Goal: Task Accomplishment & Management: Complete application form

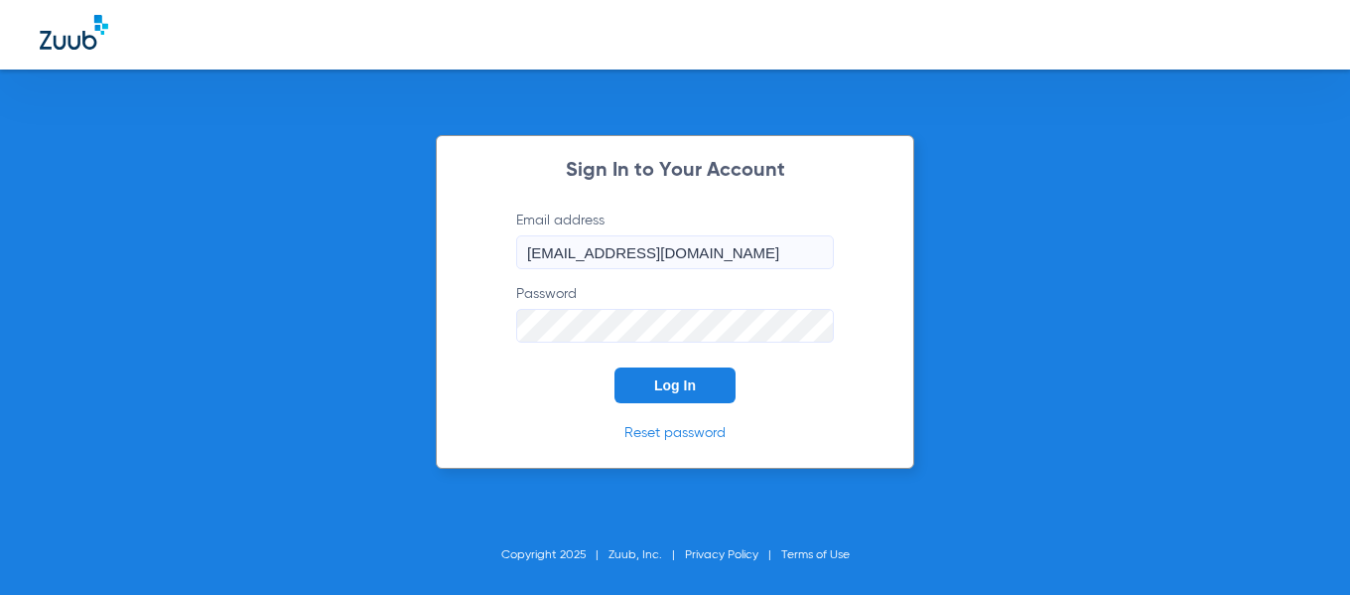
click at [688, 374] on button "Log In" at bounding box center [674, 385] width 121 height 36
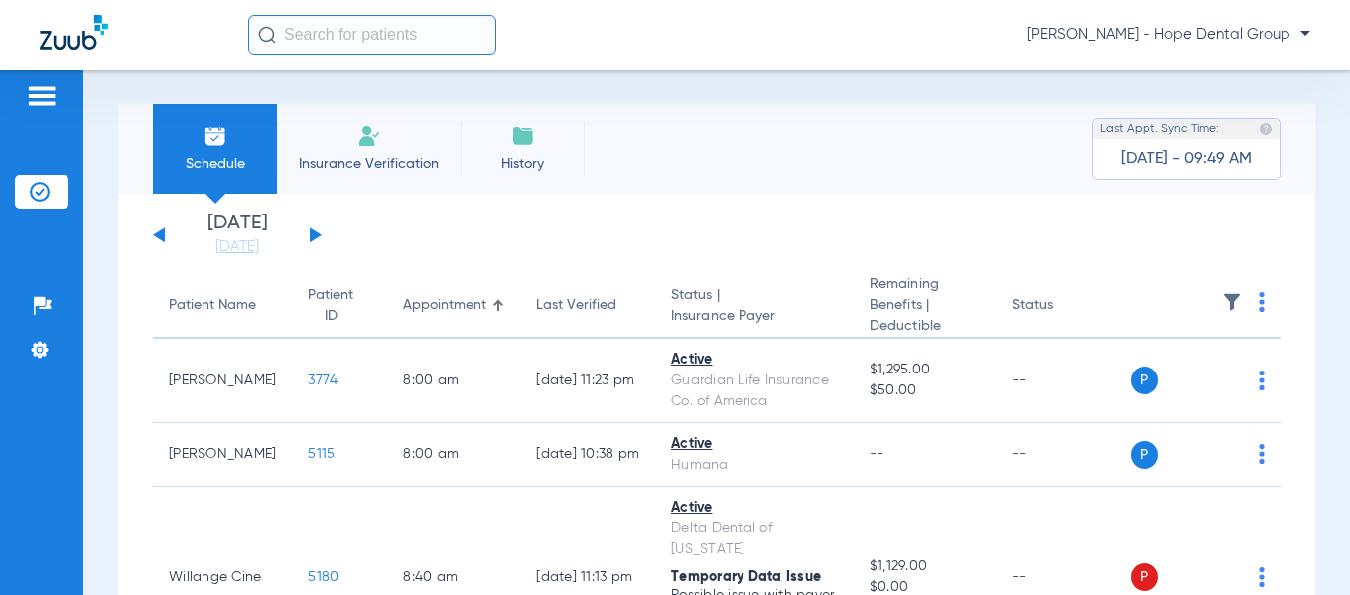
click at [313, 231] on button at bounding box center [316, 234] width 12 height 15
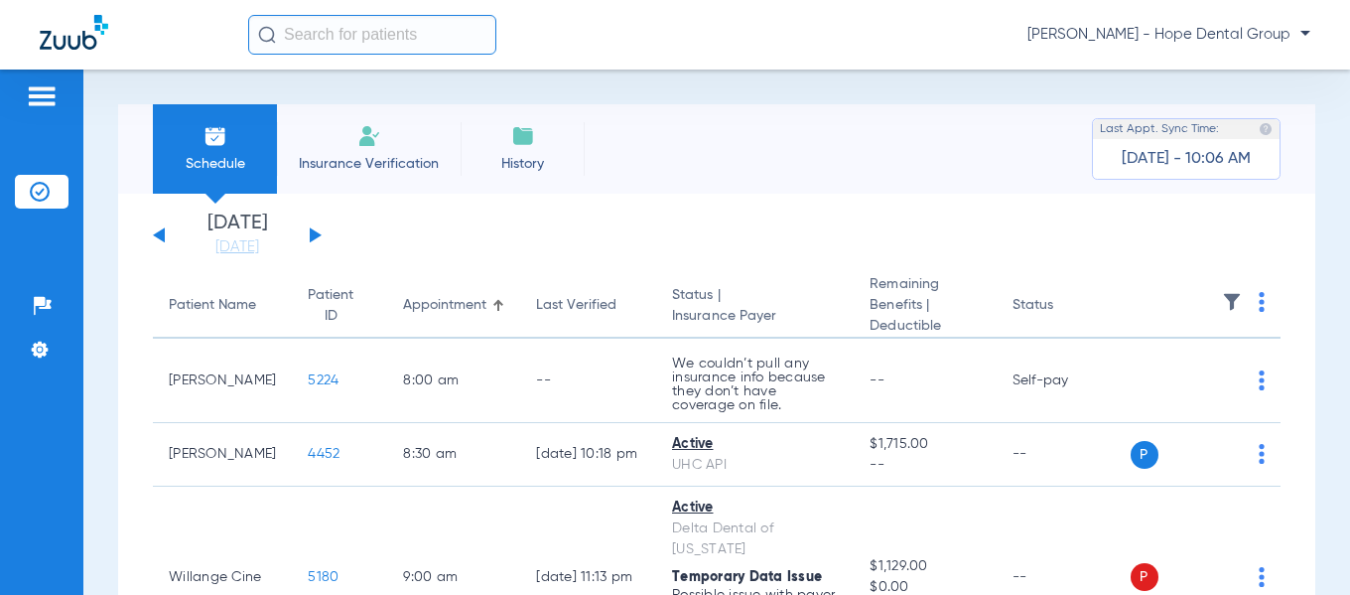
click at [353, 160] on span "Insurance Verification" at bounding box center [369, 164] width 154 height 20
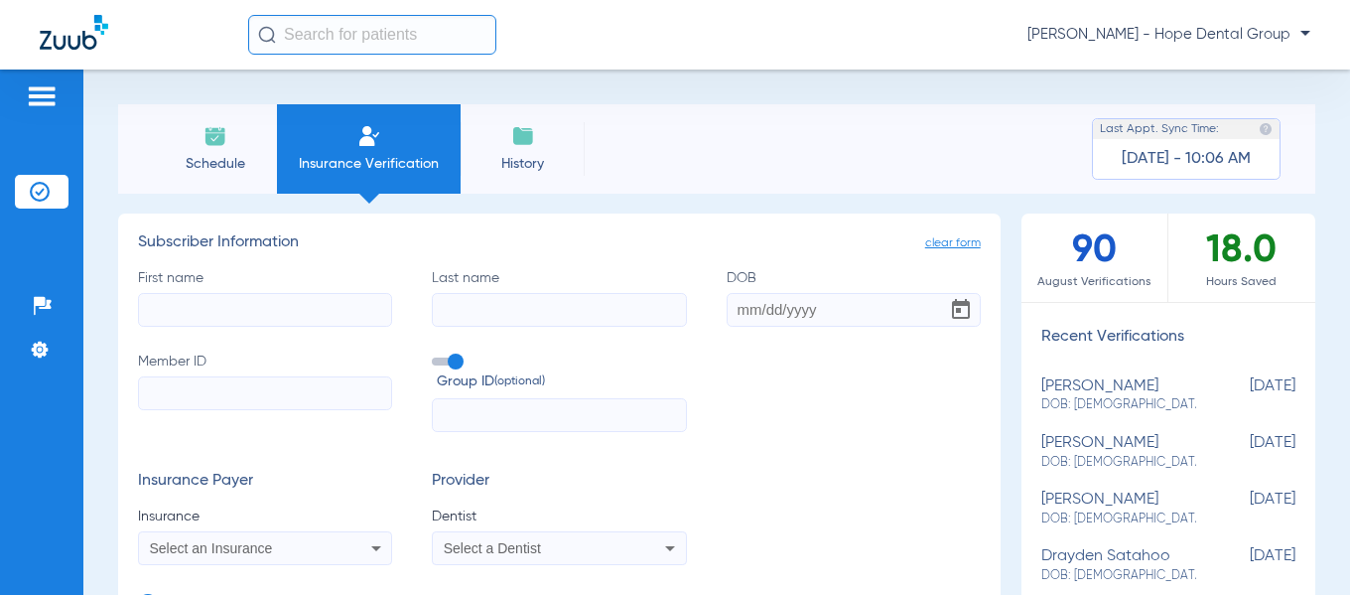
click at [198, 314] on input "First name" at bounding box center [265, 310] width 254 height 34
paste input "[PERSON_NAME]"
drag, startPoint x: 301, startPoint y: 312, endPoint x: 253, endPoint y: 309, distance: 47.7
click at [253, 309] on input "[PERSON_NAME]" at bounding box center [265, 310] width 254 height 34
type input "[PERSON_NAME]"
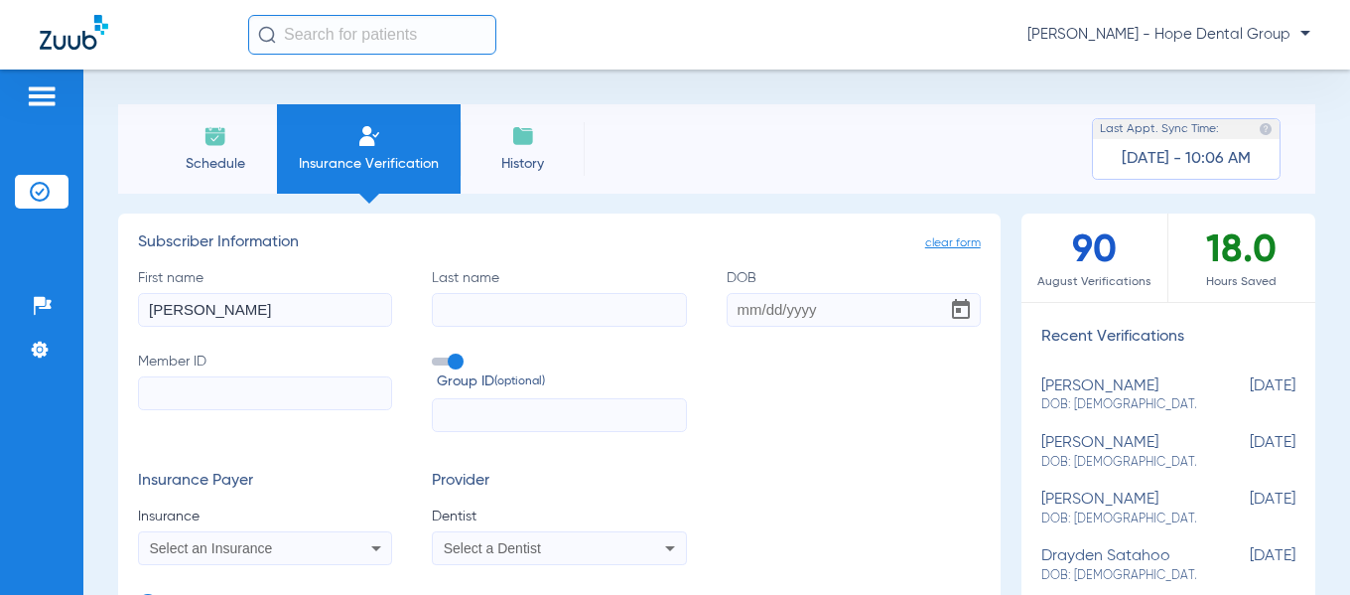
click at [438, 308] on input "Last name" at bounding box center [559, 310] width 254 height 34
paste input "[PERSON_NAME]"
type input "[PERSON_NAME]"
drag, startPoint x: 297, startPoint y: 309, endPoint x: 214, endPoint y: 306, distance: 82.4
click at [214, 306] on input "[PERSON_NAME]" at bounding box center [265, 310] width 254 height 34
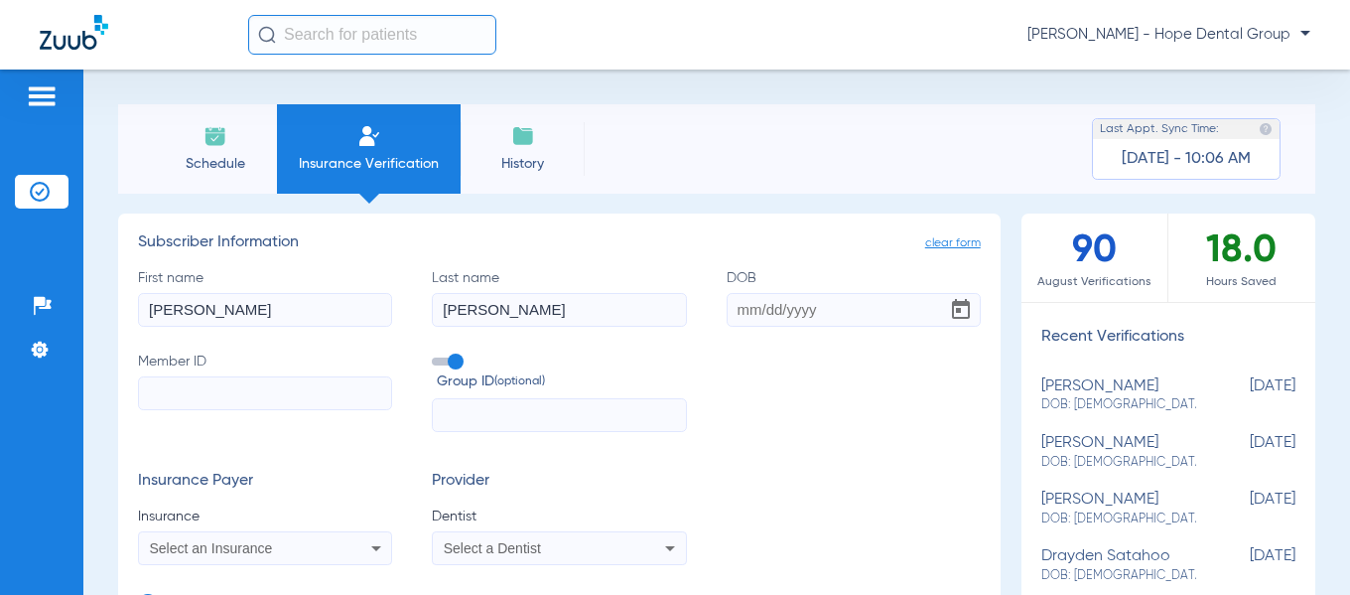
type input "[PERSON_NAME]"
click at [735, 308] on input "DOB" at bounding box center [854, 310] width 254 height 34
paste input "[DATE]"
type input "[DATE]"
click at [151, 389] on input "Member ID" at bounding box center [265, 393] width 254 height 34
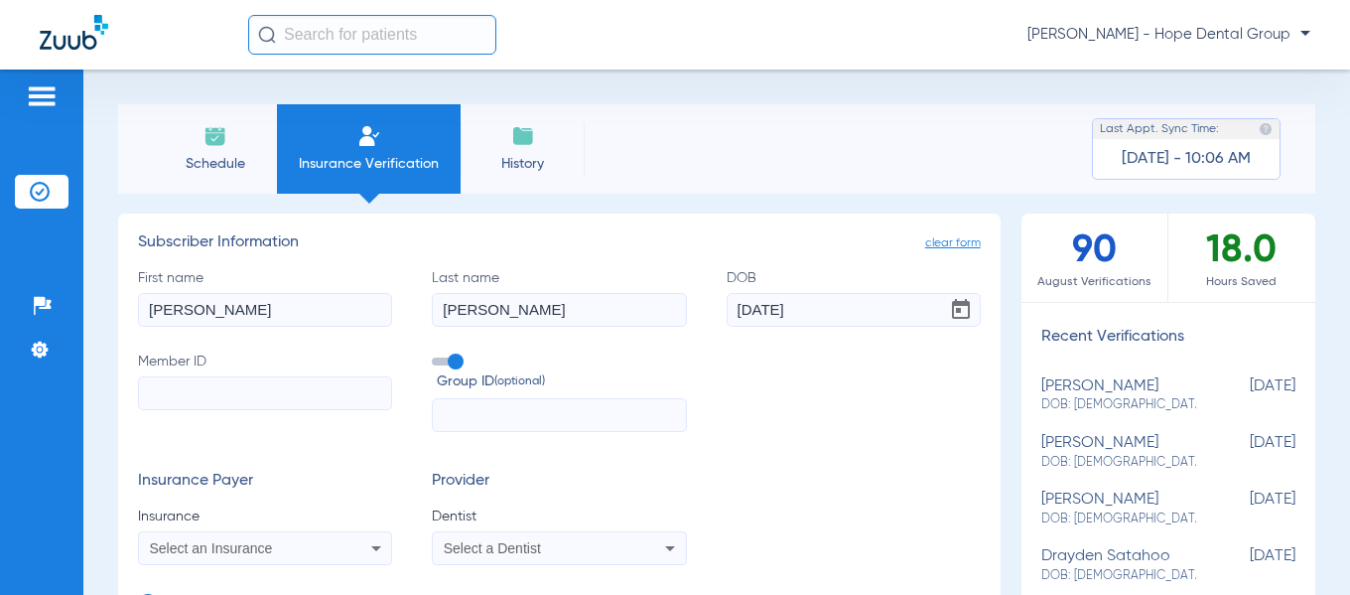
paste input "U60634474 03"
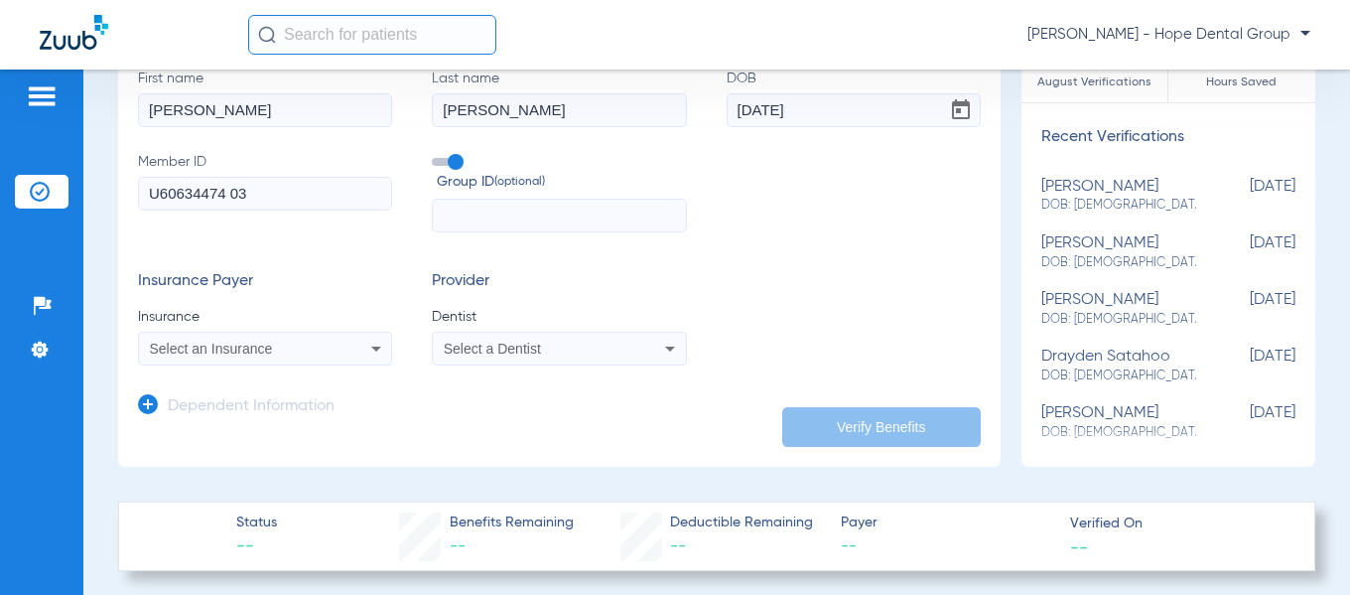
scroll to position [222, 0]
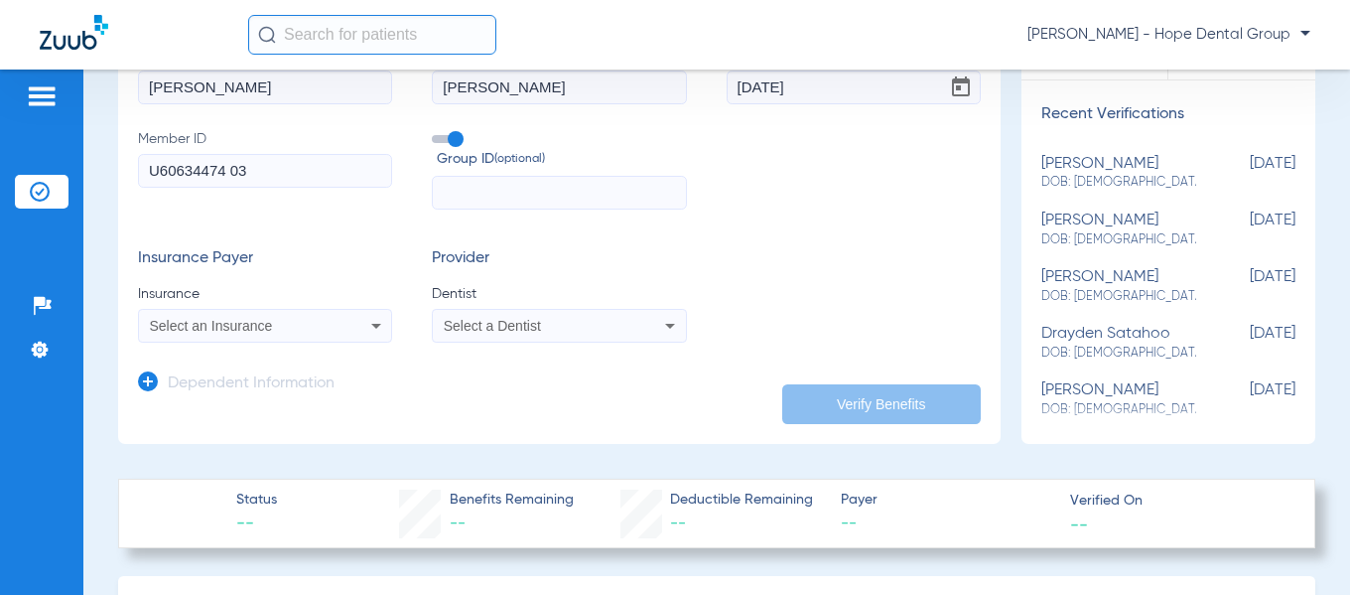
type input "U60634474 03"
click at [349, 328] on div "Select an Insurance" at bounding box center [265, 326] width 252 height 24
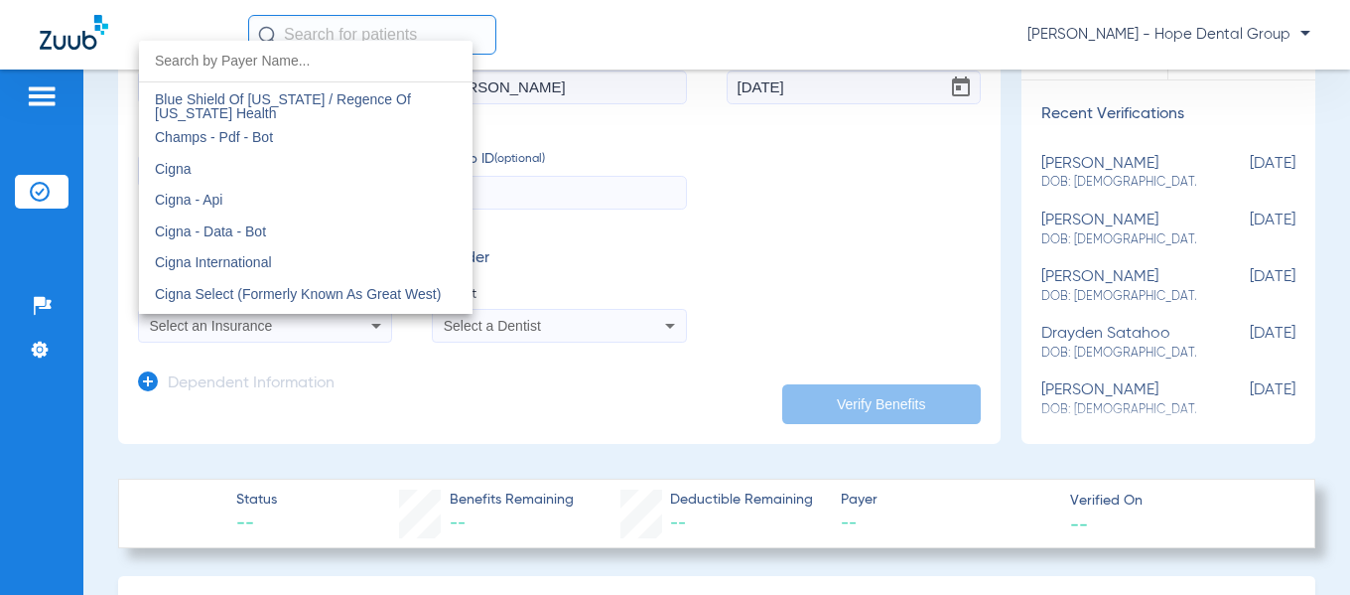
scroll to position [2808, 0]
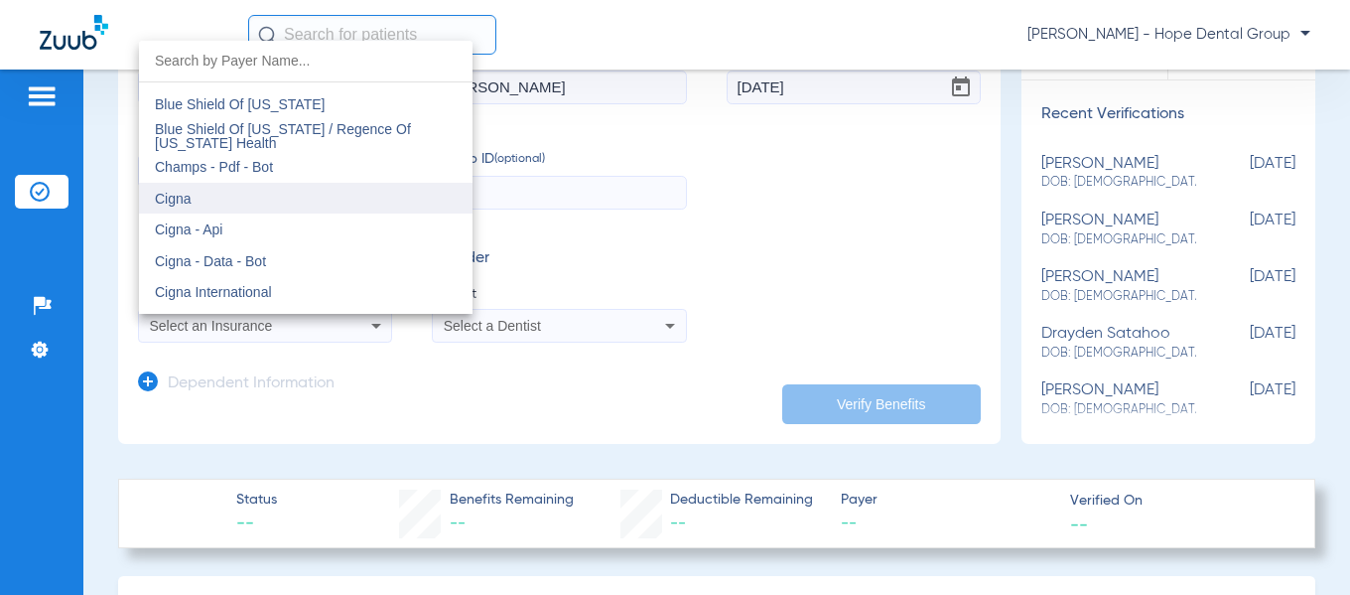
click at [168, 200] on span "Cigna" at bounding box center [173, 199] width 37 height 16
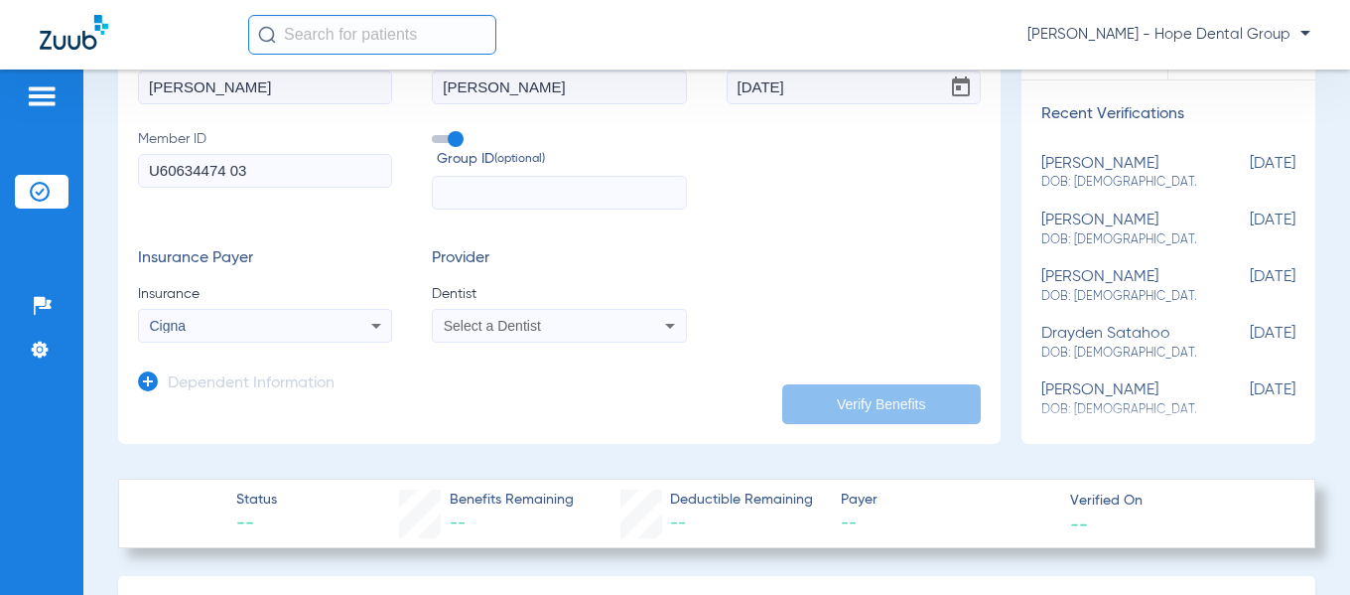
click at [477, 331] on span "Select a Dentist" at bounding box center [492, 326] width 97 height 16
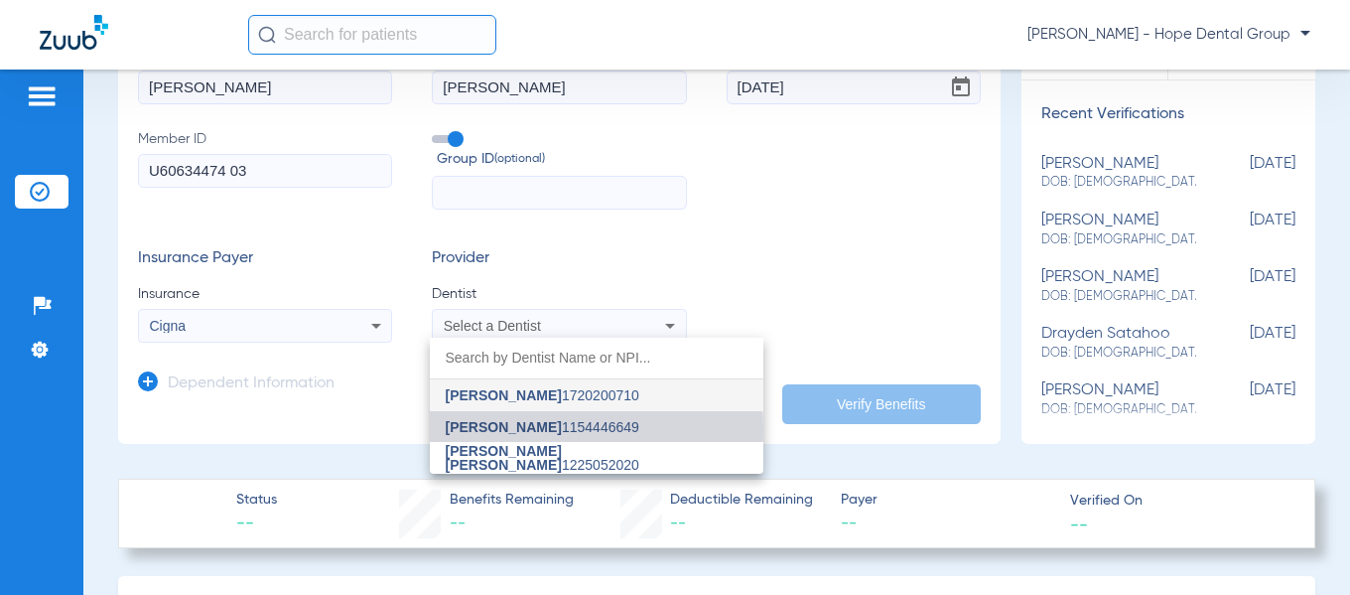
click at [487, 431] on span "[PERSON_NAME]" at bounding box center [504, 427] width 116 height 16
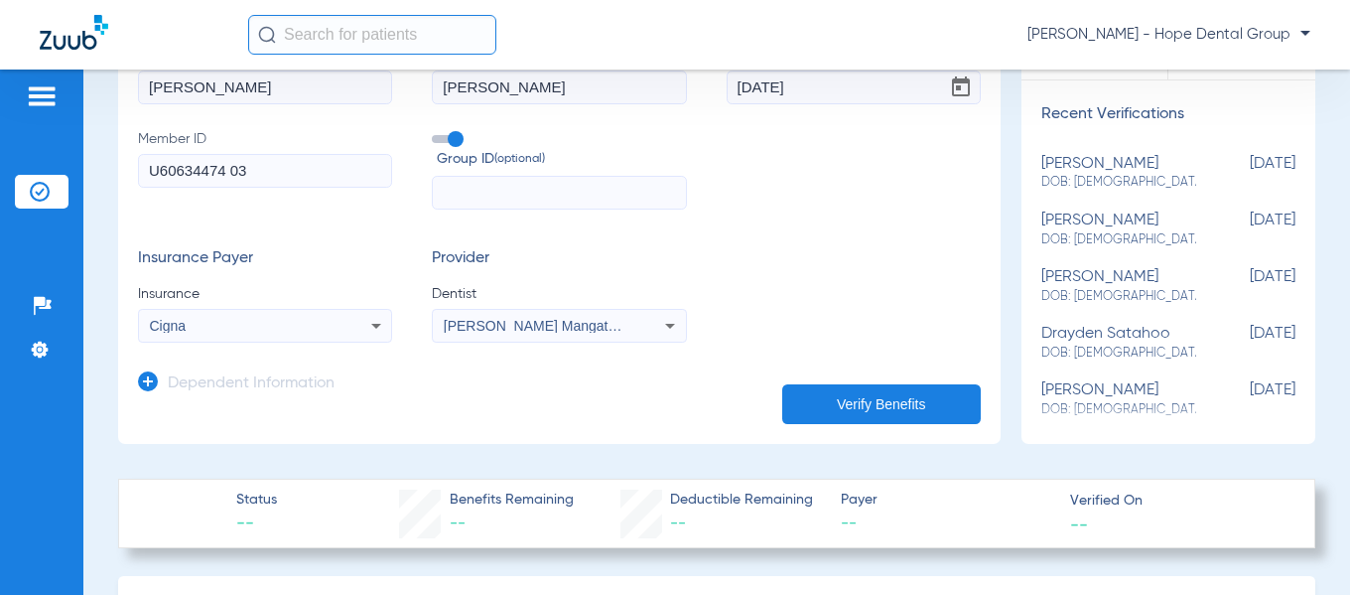
click at [155, 381] on icon at bounding box center [148, 381] width 20 height 20
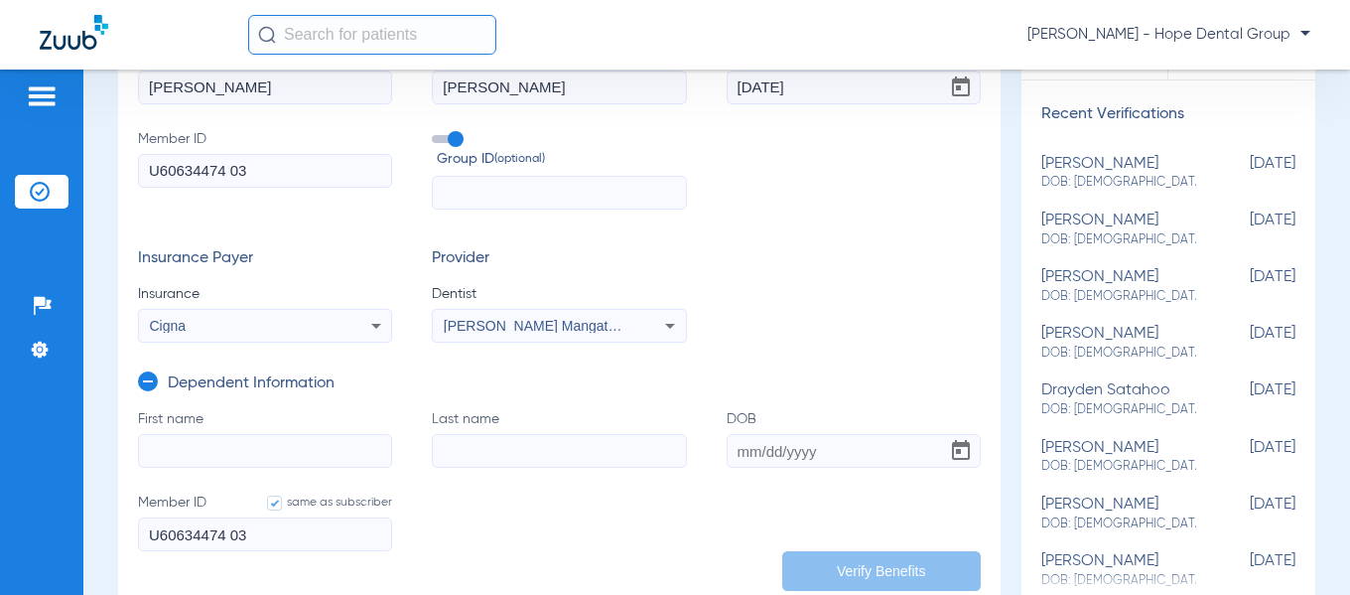
click at [177, 442] on input "First name" at bounding box center [265, 451] width 254 height 34
paste input "[PERSON_NAME]"
drag, startPoint x: 239, startPoint y: 451, endPoint x: 195, endPoint y: 450, distance: 44.7
click at [195, 450] on input "[PERSON_NAME]" at bounding box center [265, 451] width 254 height 34
type input "[PERSON_NAME]"
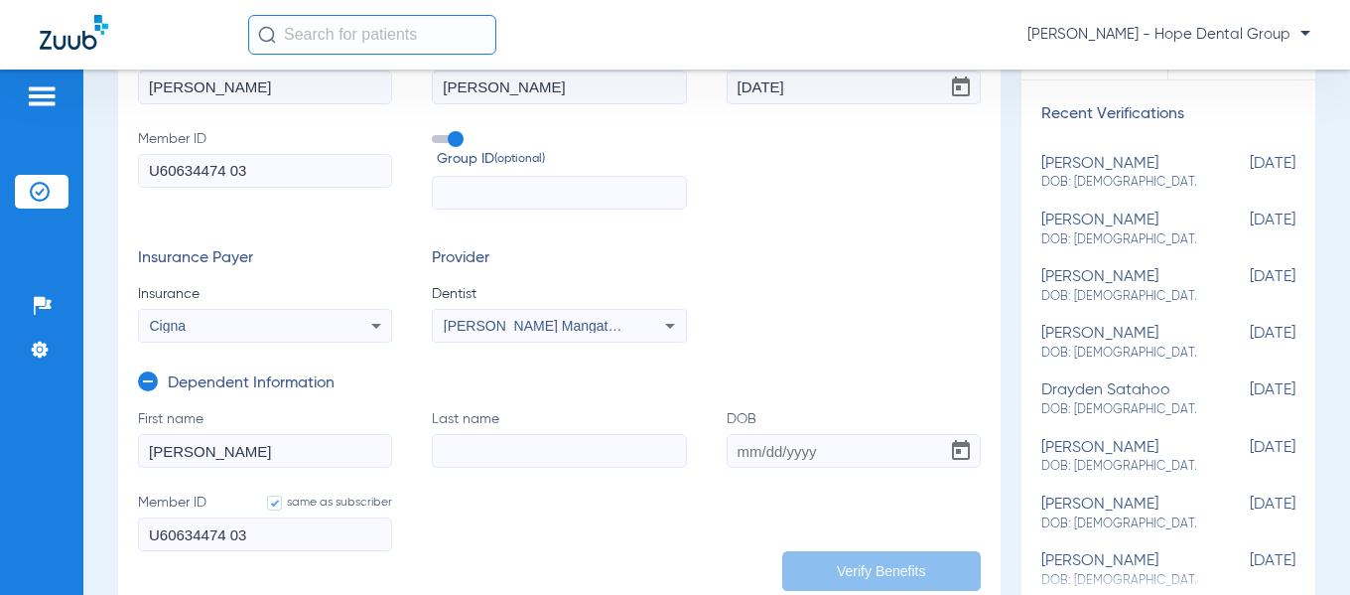
click at [443, 448] on input "Last name" at bounding box center [559, 451] width 254 height 34
paste input "[PERSON_NAME]"
type input "[PERSON_NAME]"
click at [246, 445] on input "[PERSON_NAME]" at bounding box center [265, 451] width 254 height 34
type input "[PERSON_NAME]"
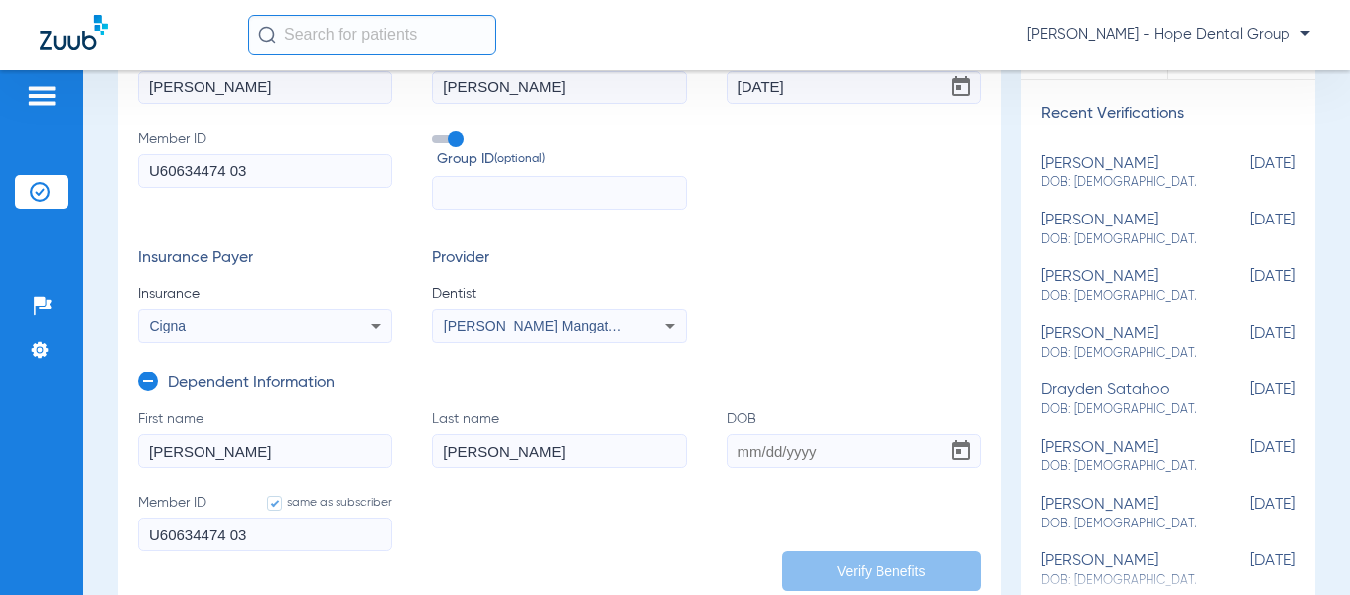
click at [735, 447] on input "DOB" at bounding box center [854, 451] width 254 height 34
paste input "[DATE]"
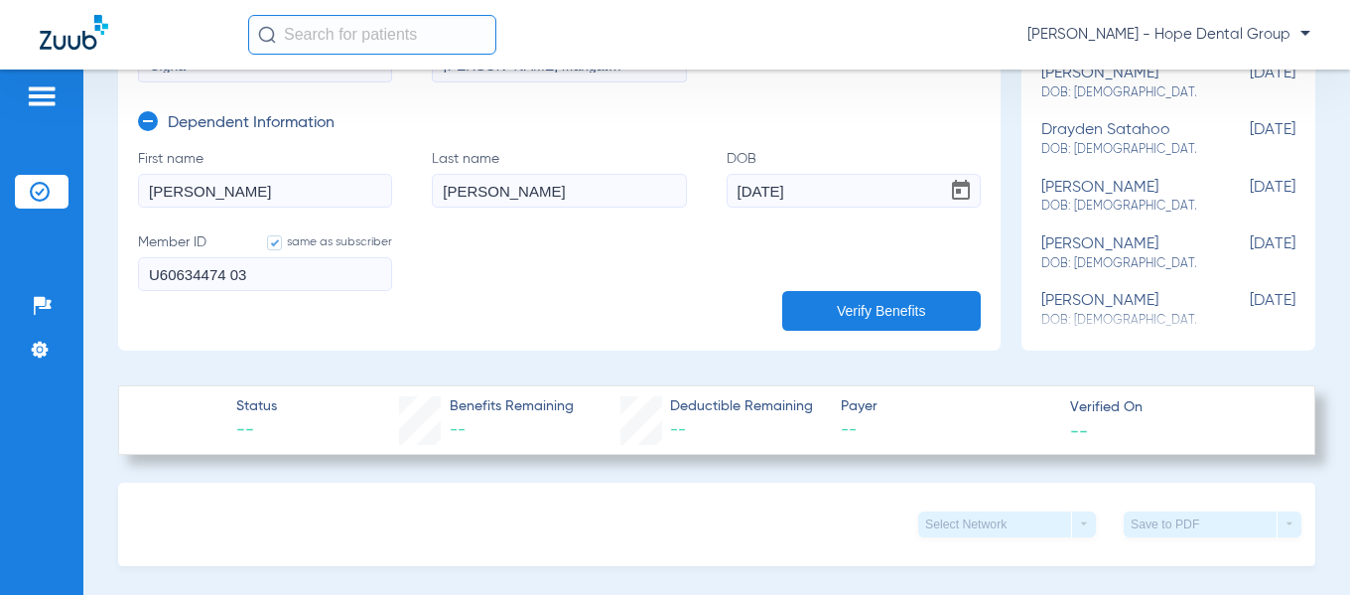
scroll to position [487, 0]
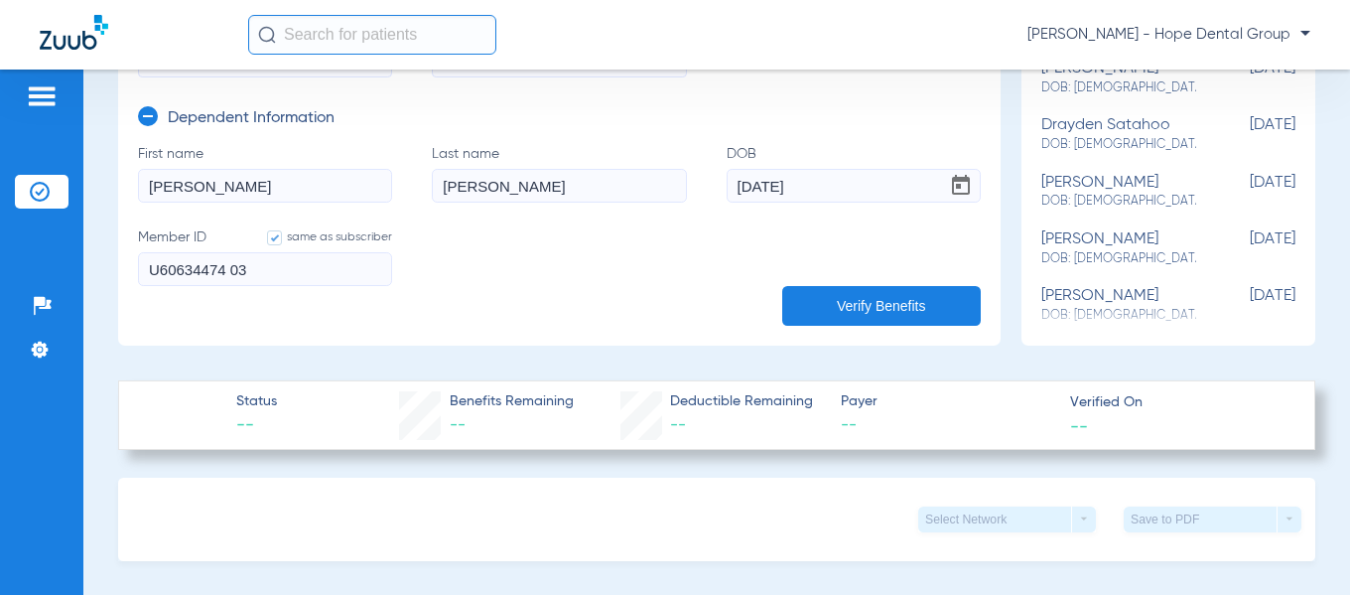
type input "[DATE]"
click at [852, 312] on button "Verify Benefits" at bounding box center [881, 306] width 198 height 40
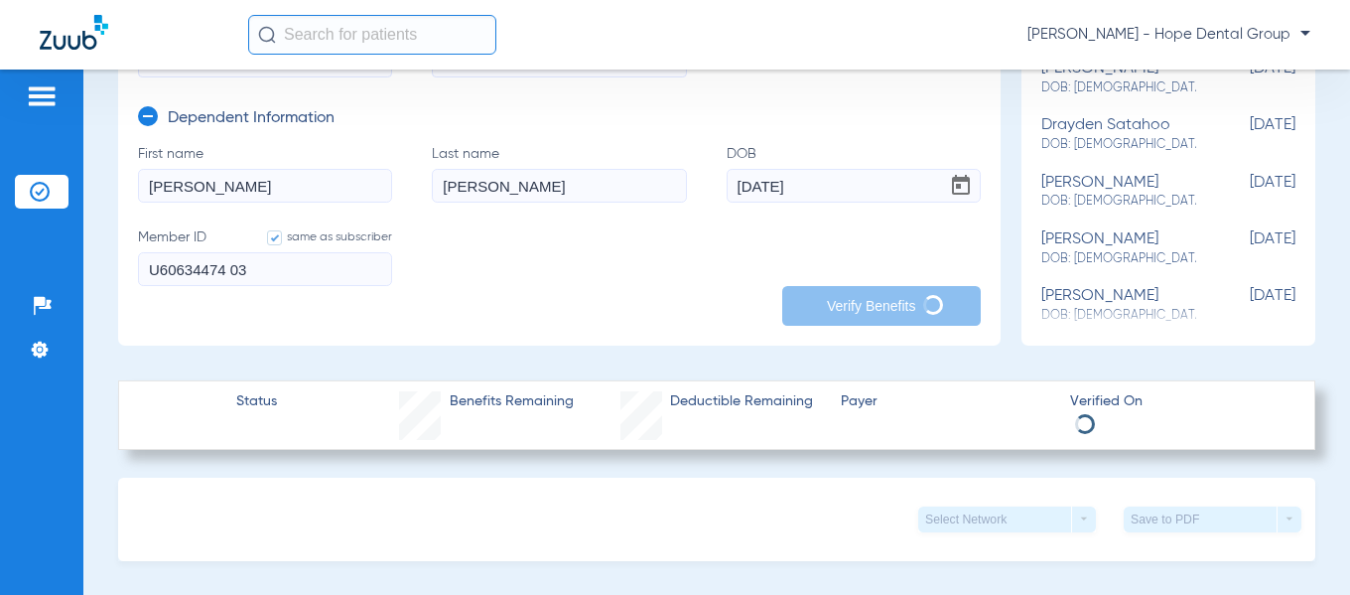
type input "[PERSON_NAME]"
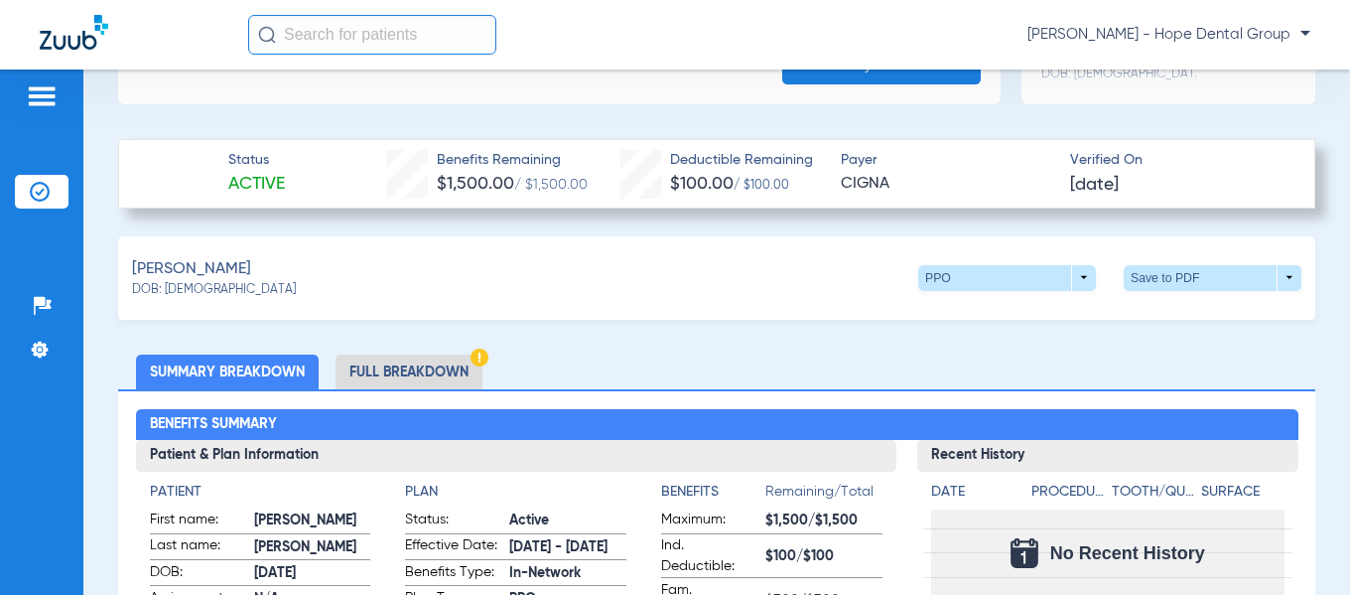
scroll to position [735, 0]
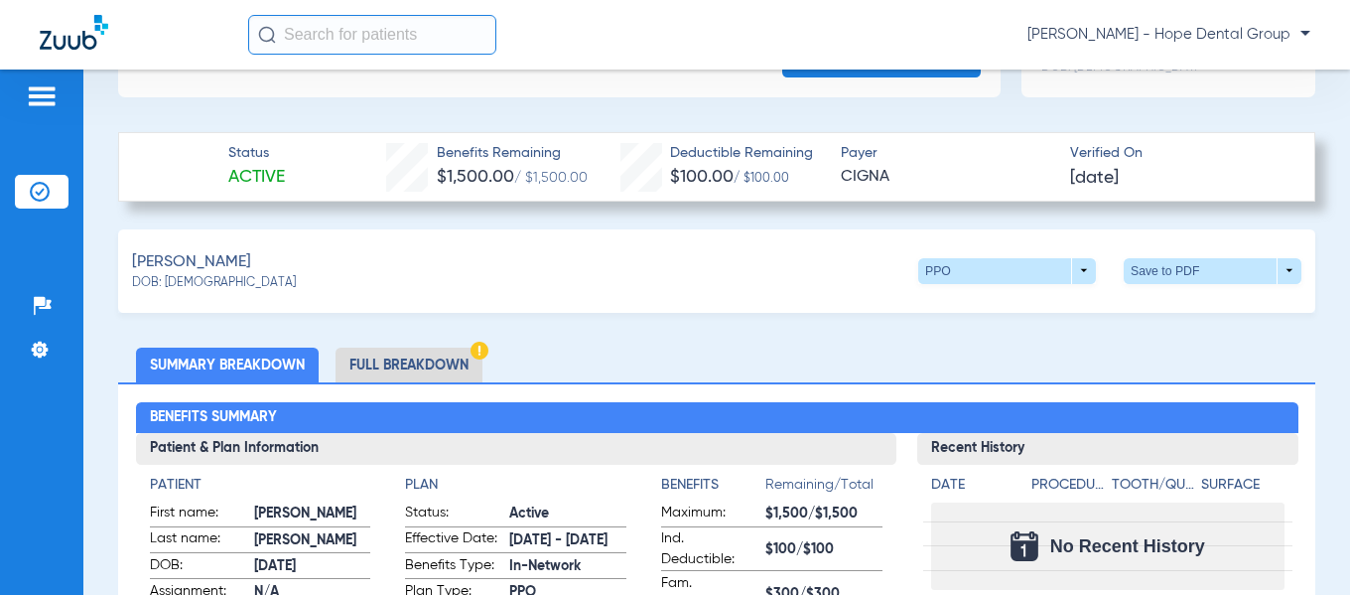
click at [437, 360] on li "Full Breakdown" at bounding box center [408, 364] width 147 height 35
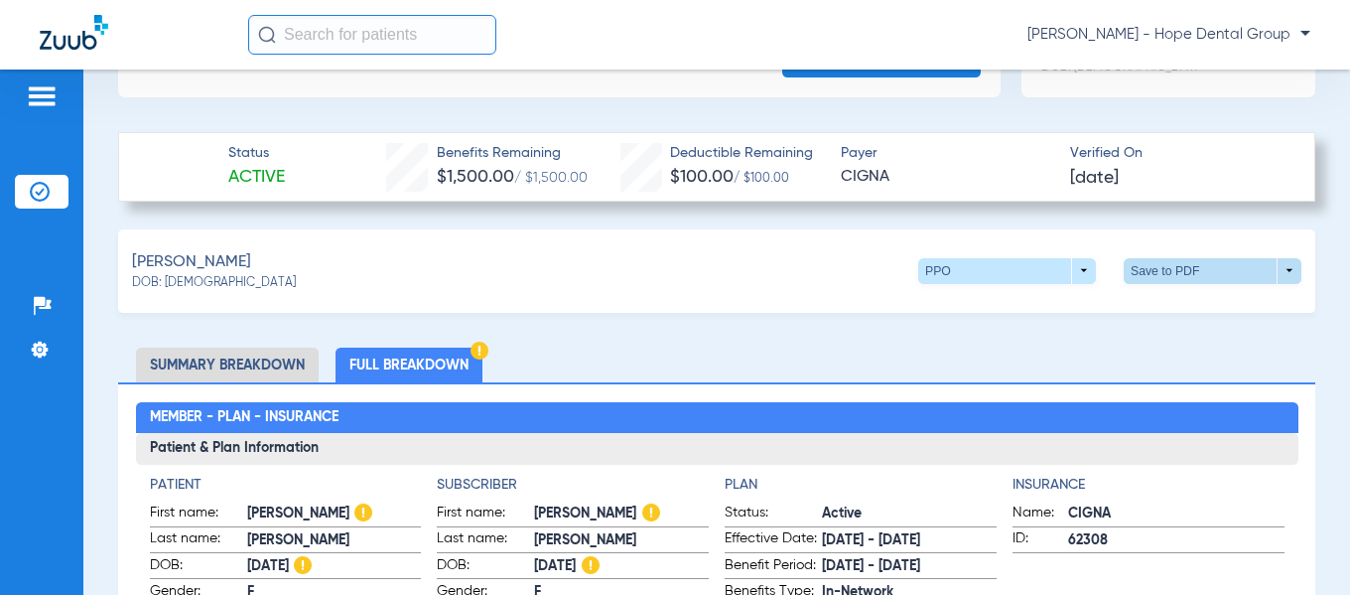
click at [1152, 267] on span at bounding box center [1212, 271] width 178 height 26
click at [1057, 308] on span "Save to PDF" at bounding box center [1048, 308] width 78 height 14
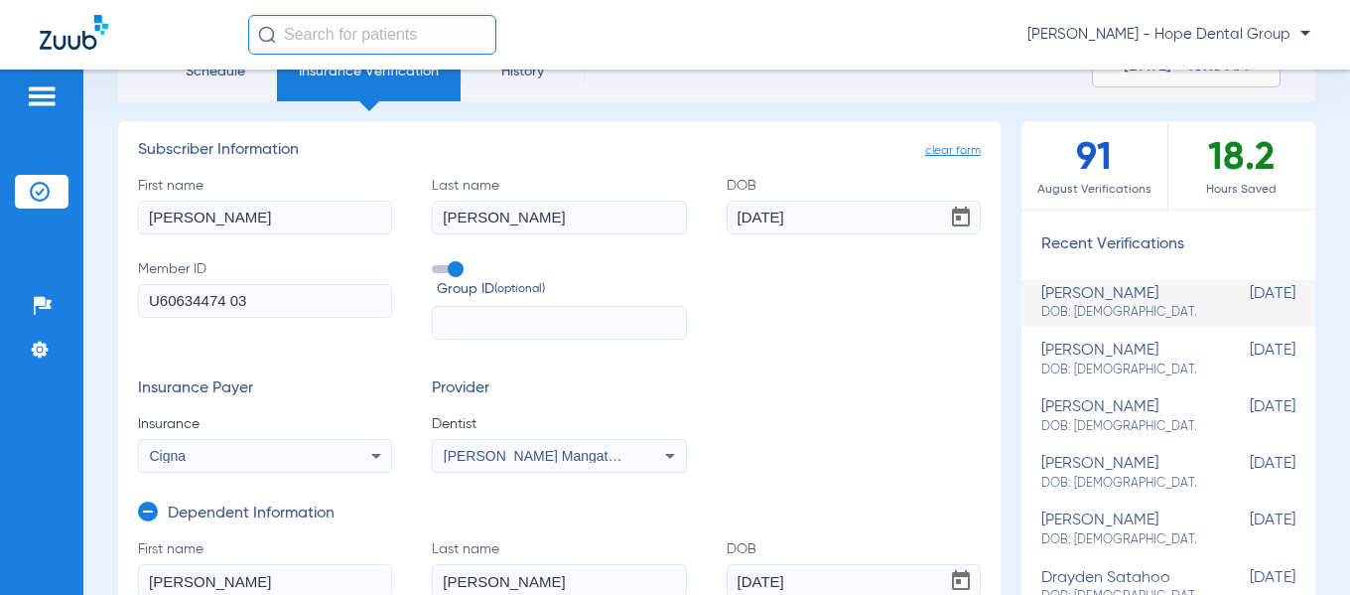
scroll to position [84, 0]
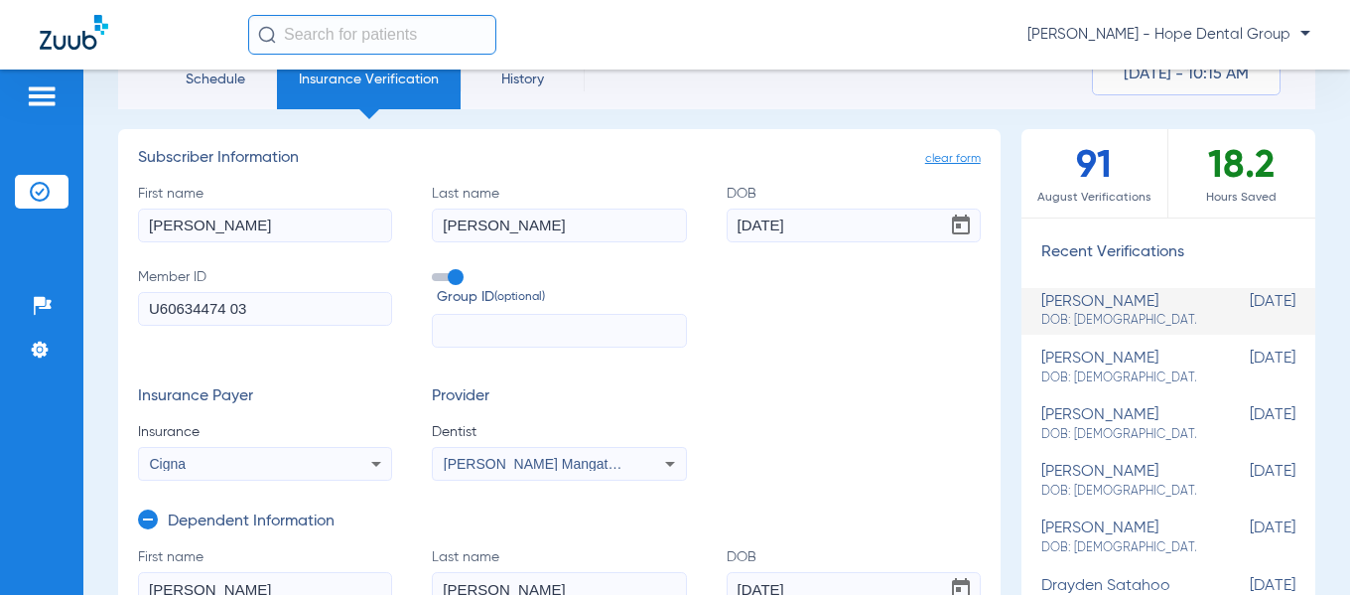
click at [273, 306] on input "U60634474 03" at bounding box center [265, 309] width 254 height 34
type input "U60634474 0"
type input "U60634474 01"
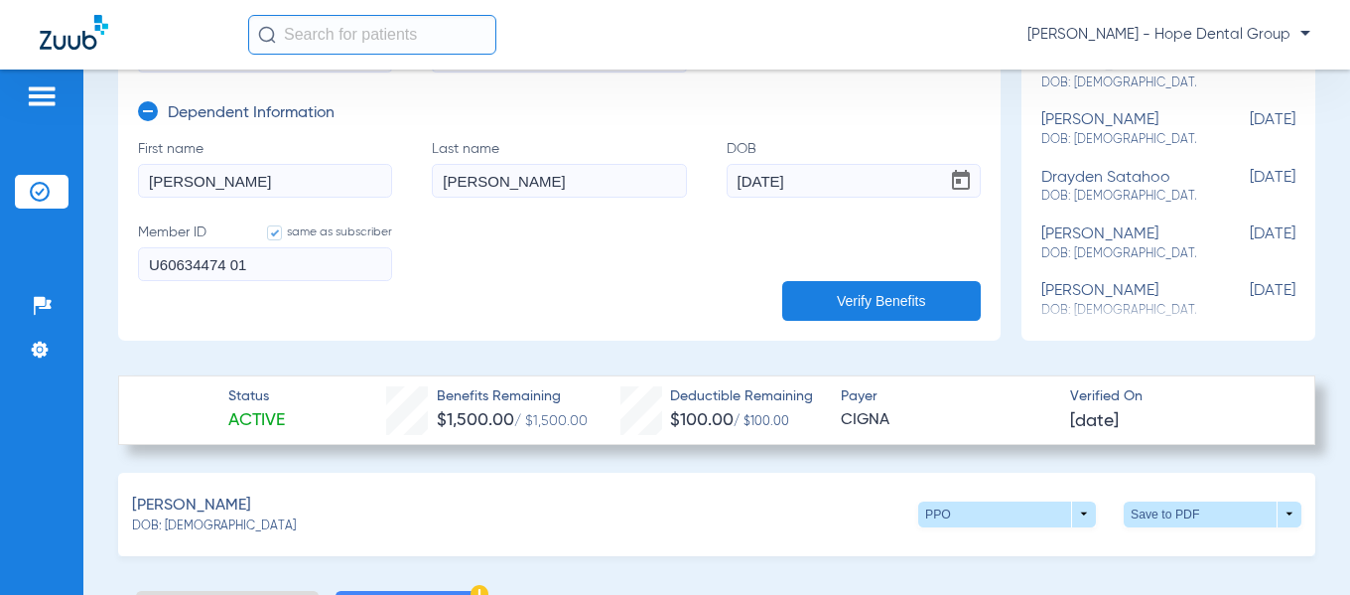
scroll to position [500, 0]
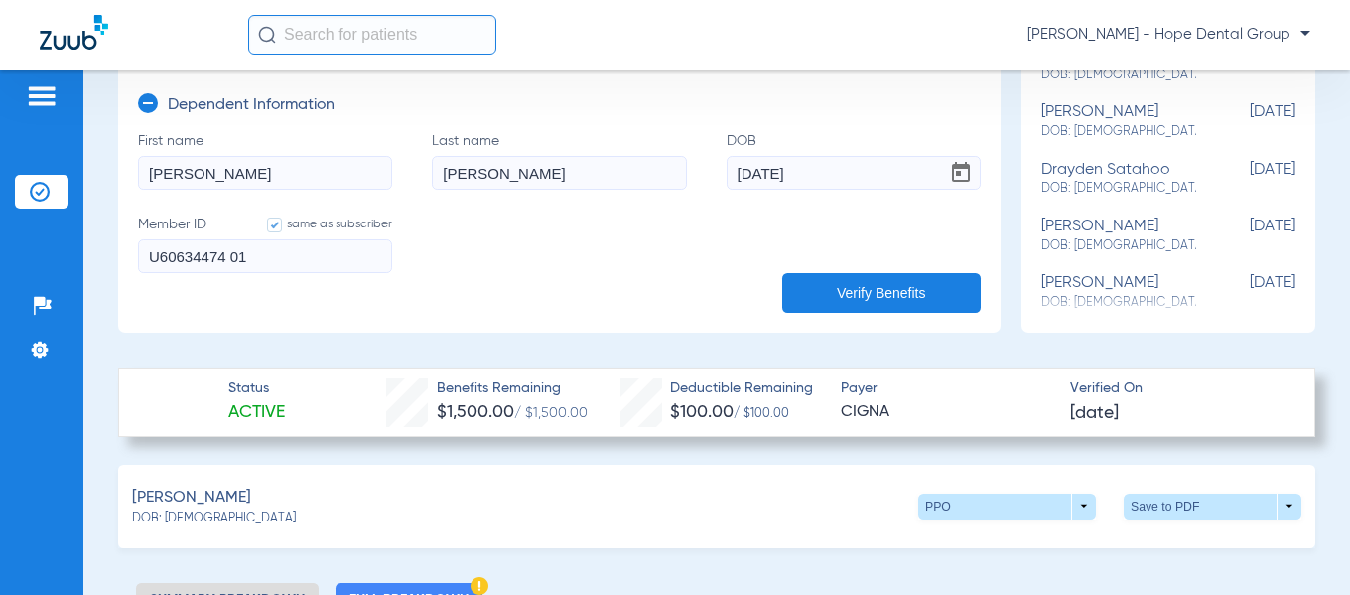
type input "U60634474 01"
click at [871, 295] on button "Verify Benefits" at bounding box center [881, 293] width 198 height 40
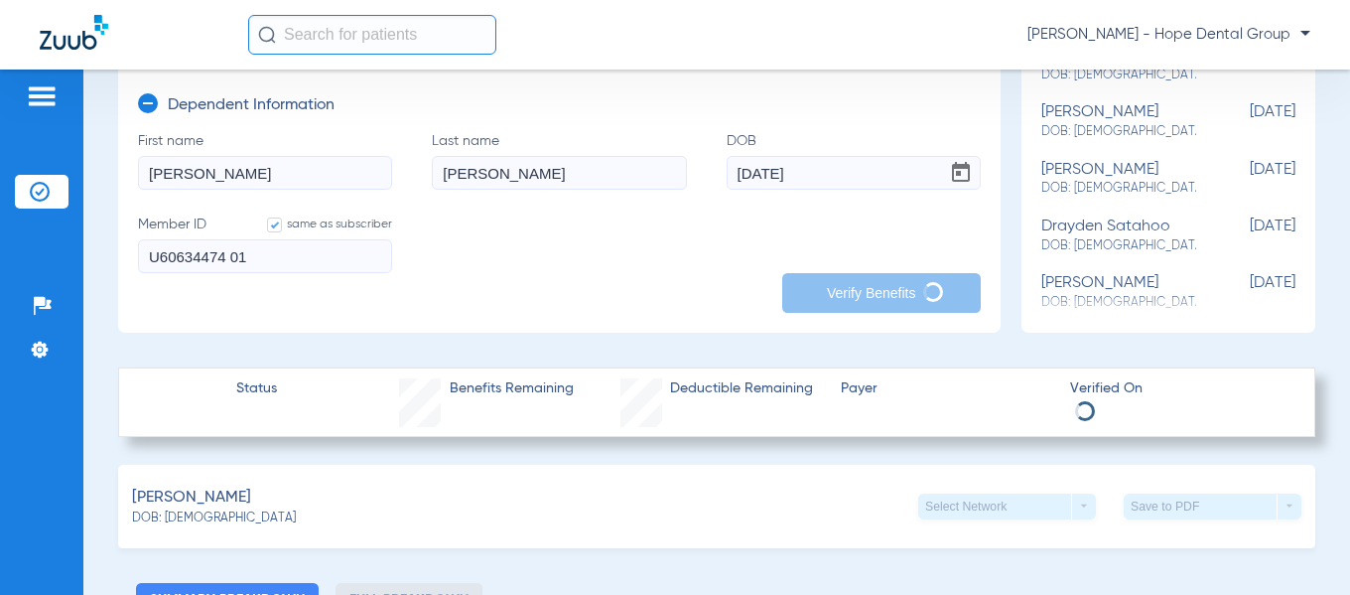
type input "U60634474 03"
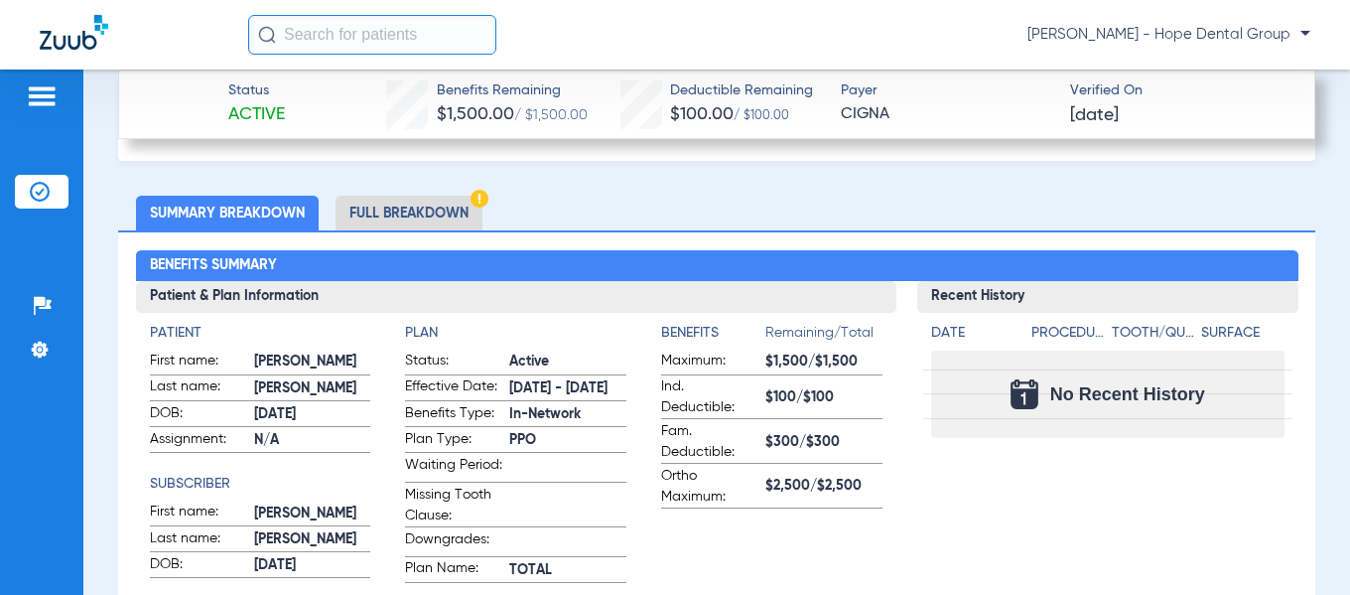
scroll to position [894, 0]
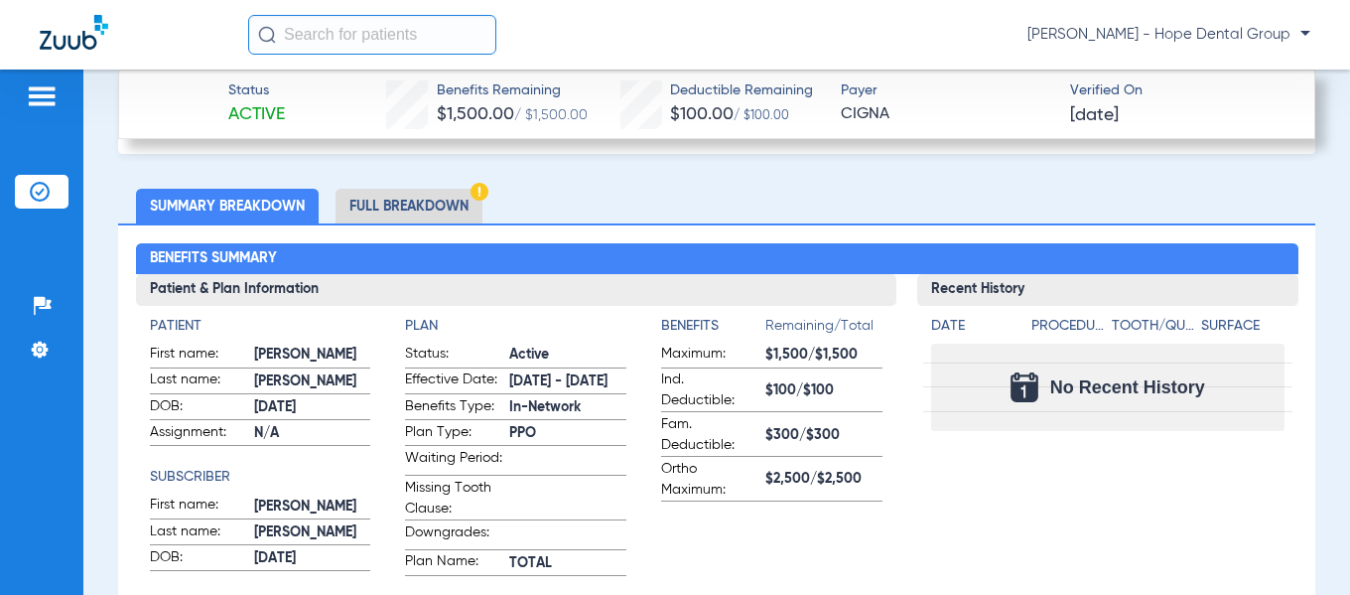
click at [405, 203] on li "Full Breakdown" at bounding box center [408, 206] width 147 height 35
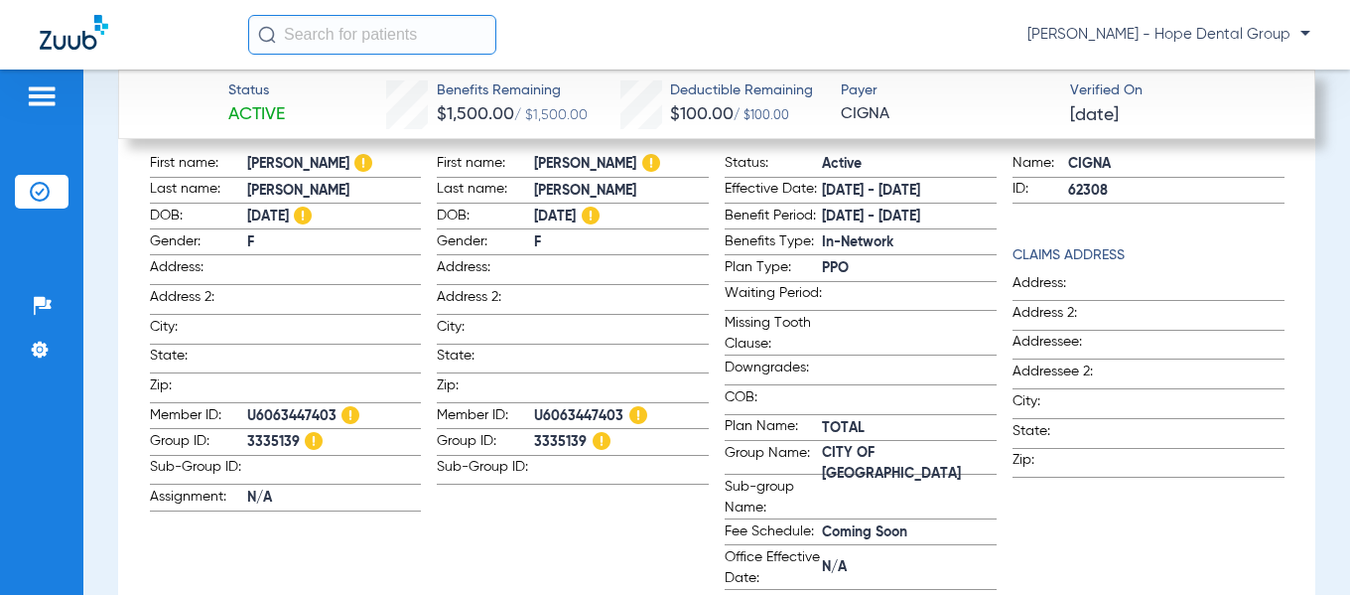
scroll to position [1069, 0]
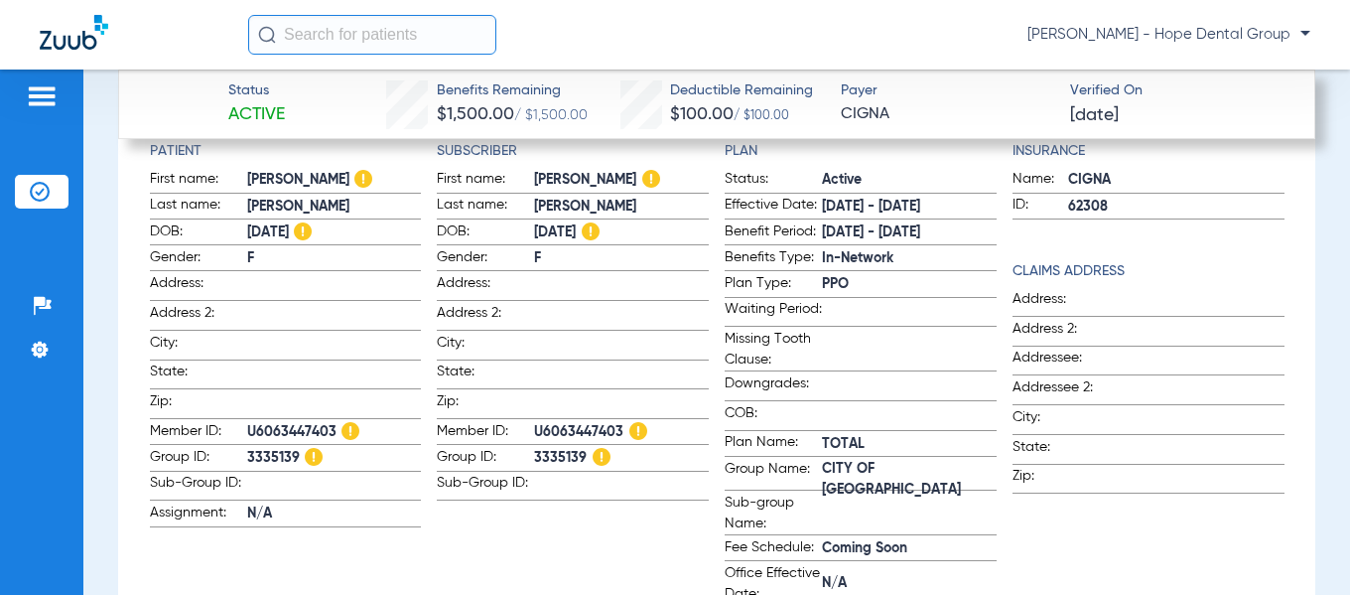
drag, startPoint x: 530, startPoint y: 448, endPoint x: 582, endPoint y: 451, distance: 51.7
click at [582, 451] on span "3335139" at bounding box center [621, 458] width 175 height 21
copy span "3335139"
drag, startPoint x: 1100, startPoint y: 204, endPoint x: 1060, endPoint y: 202, distance: 39.7
click at [1068, 202] on span "62308" at bounding box center [1176, 207] width 216 height 21
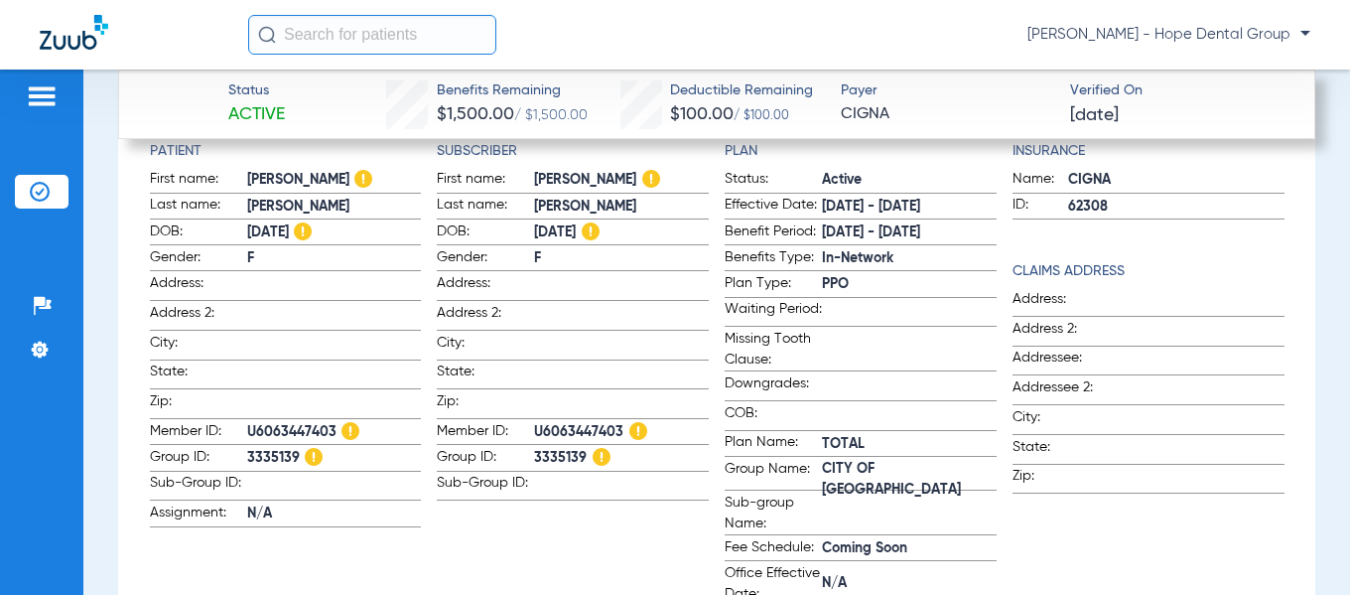
copy span "62308"
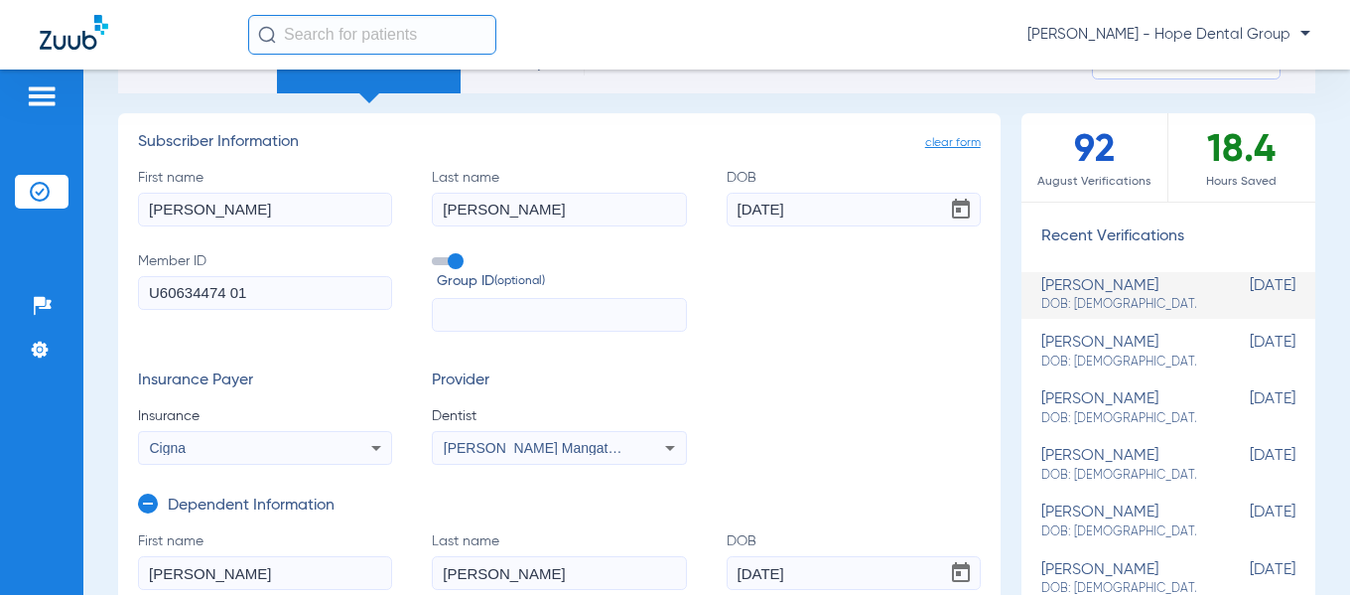
scroll to position [0, 0]
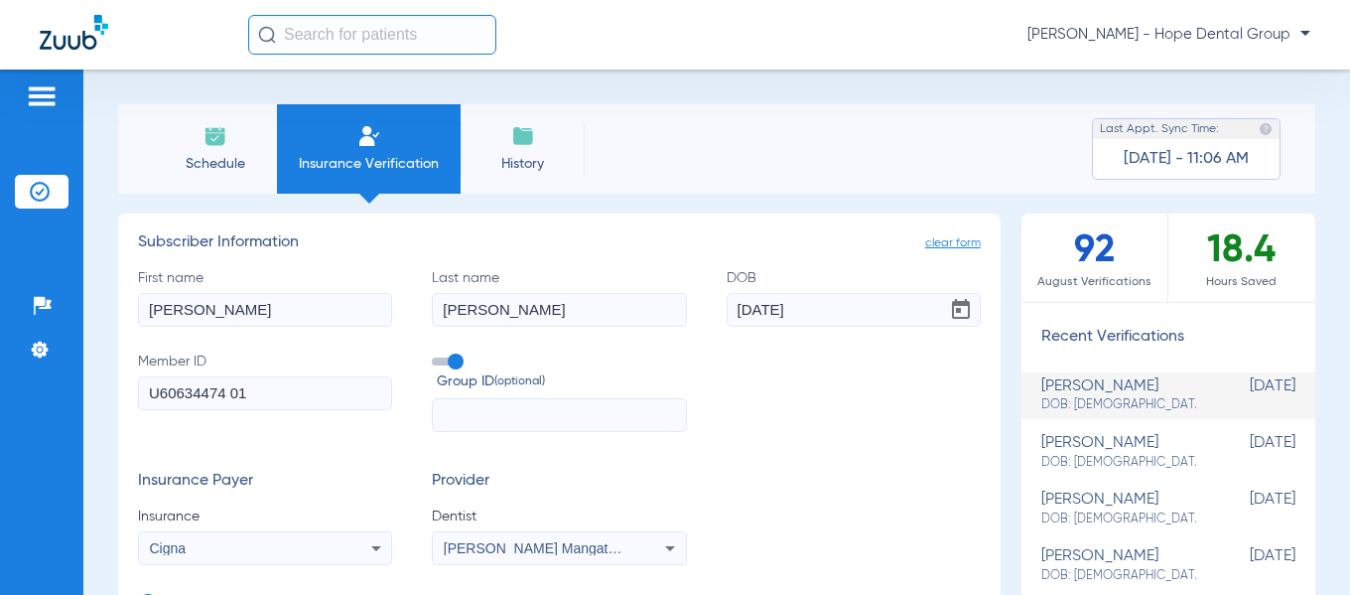
click at [210, 144] on img at bounding box center [215, 136] width 24 height 24
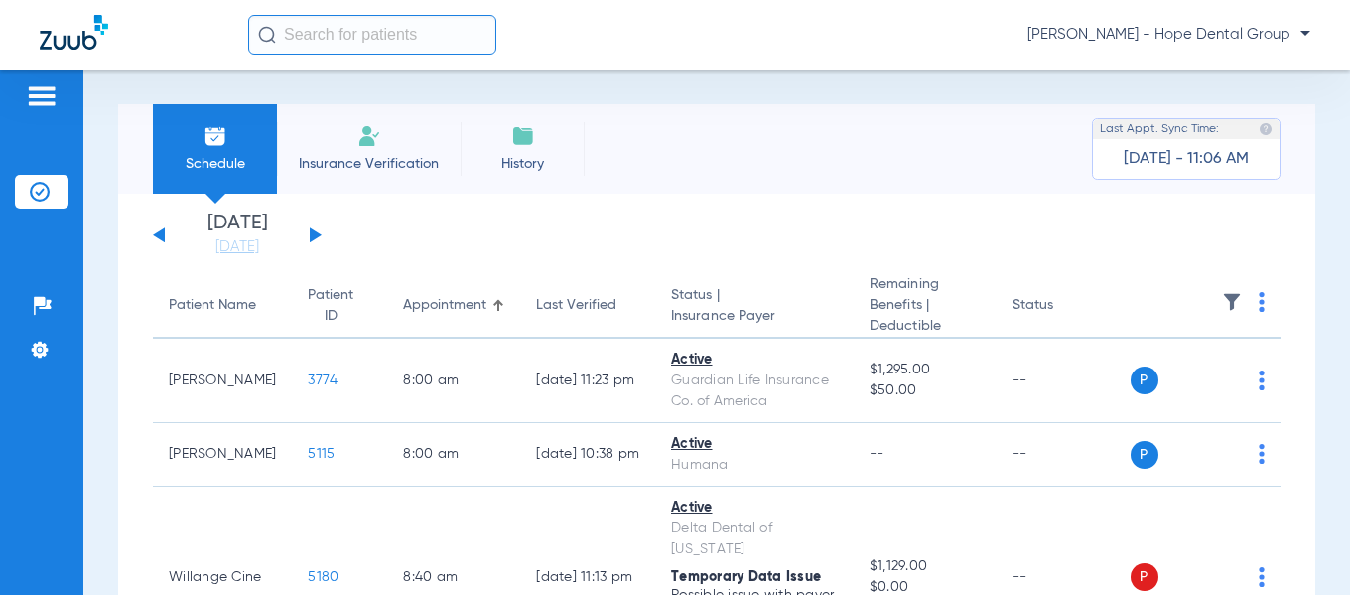
click at [317, 237] on button at bounding box center [316, 234] width 12 height 15
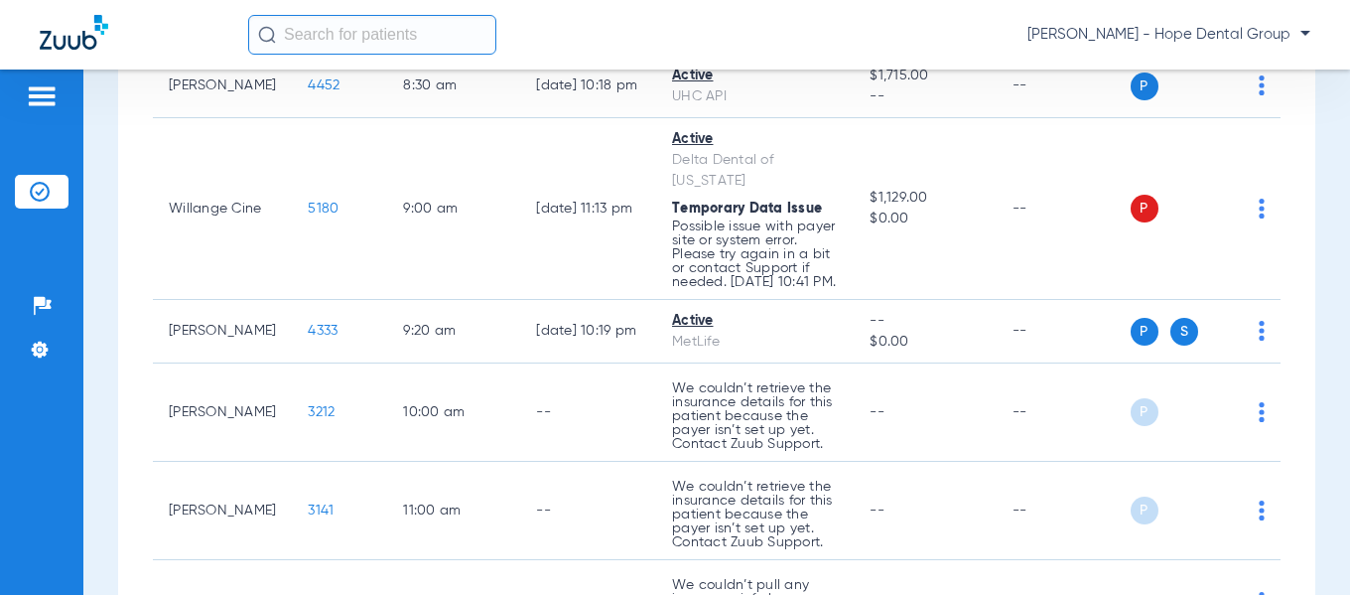
scroll to position [350, 0]
